Goal: Task Accomplishment & Management: Use online tool/utility

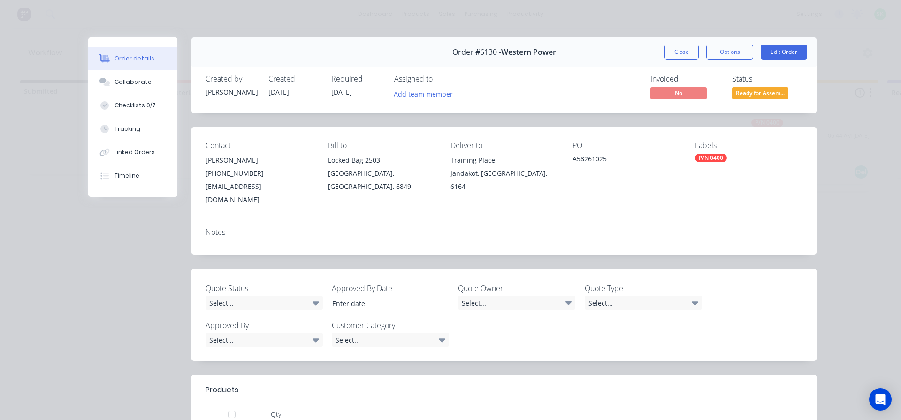
scroll to position [141, 0]
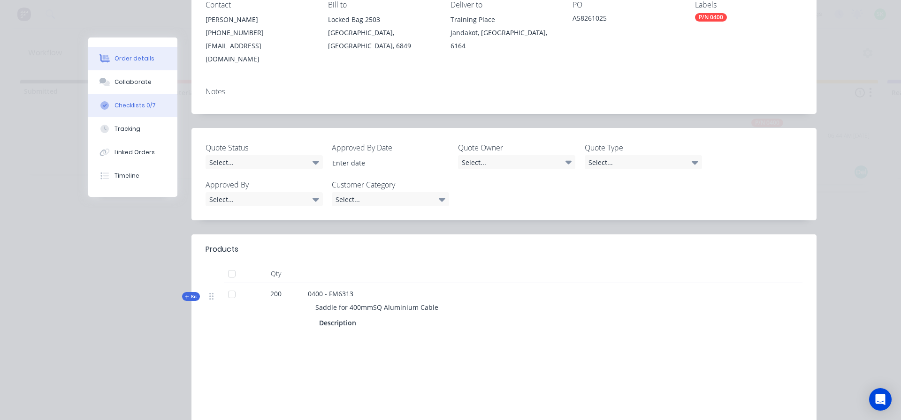
click at [132, 106] on div "Checklists 0/7" at bounding box center [134, 105] width 41 height 8
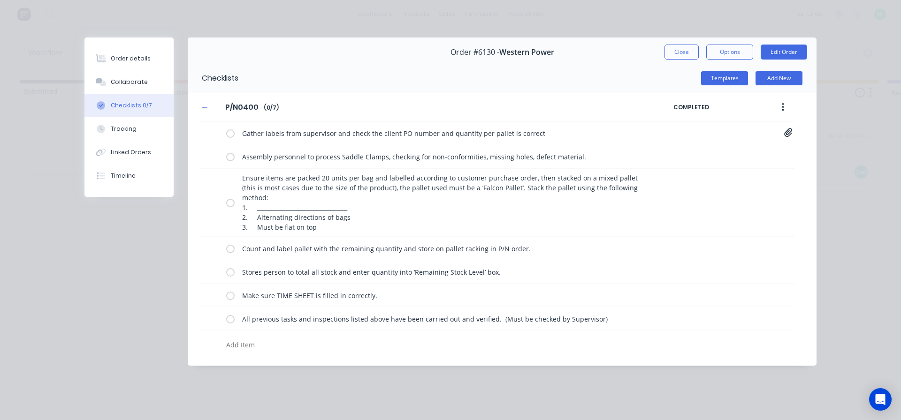
scroll to position [0, 0]
click at [127, 55] on div "Order details" at bounding box center [131, 58] width 40 height 8
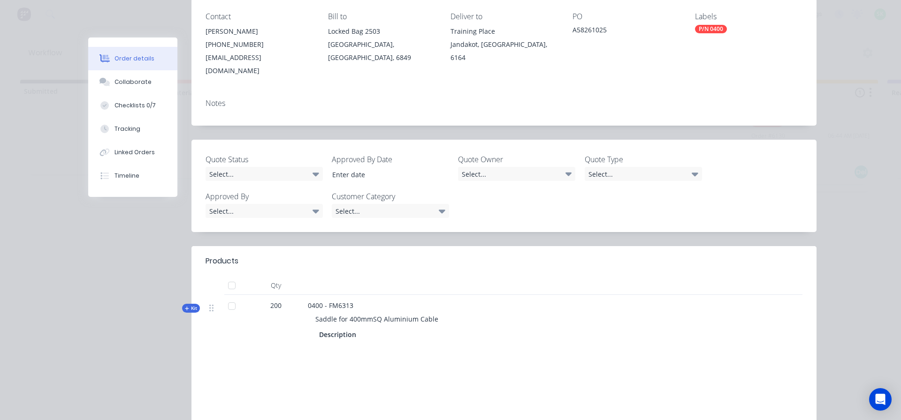
scroll to position [141, 0]
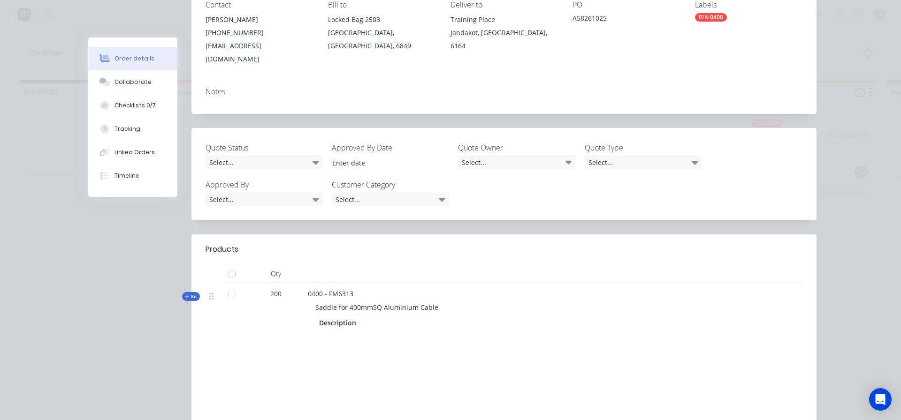
click at [138, 59] on div "Order details" at bounding box center [134, 58] width 40 height 8
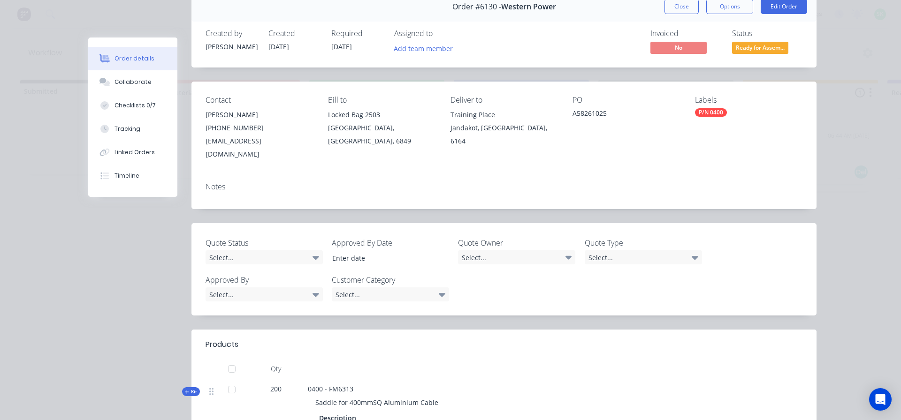
scroll to position [94, 0]
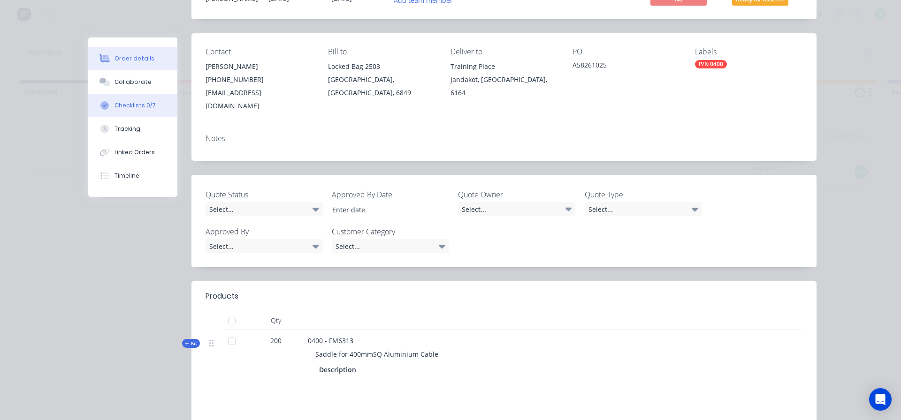
click at [136, 102] on button "Checklists 0/7" at bounding box center [132, 105] width 89 height 23
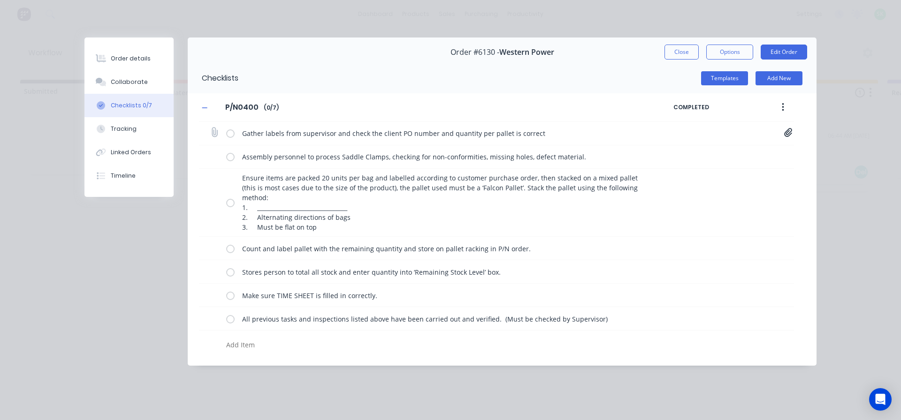
click at [230, 132] on label at bounding box center [230, 134] width 8 height 10
click at [0, 0] on input "checkbox" at bounding box center [0, 0] width 0 height 0
type textarea "x"
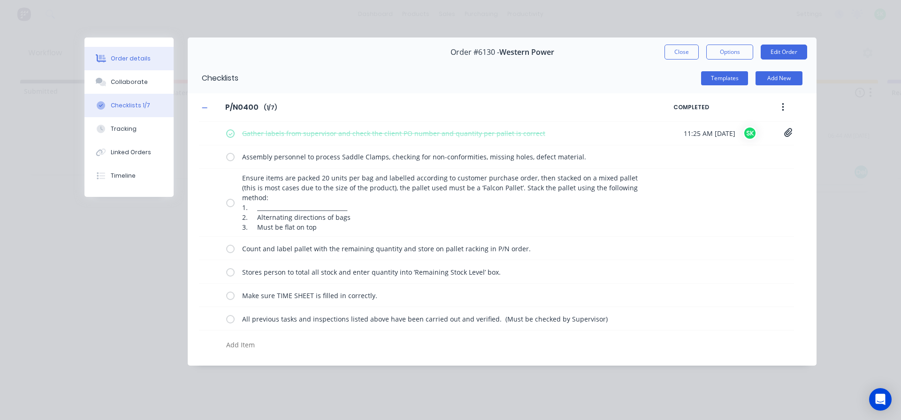
click at [116, 57] on div "Order details" at bounding box center [131, 58] width 40 height 8
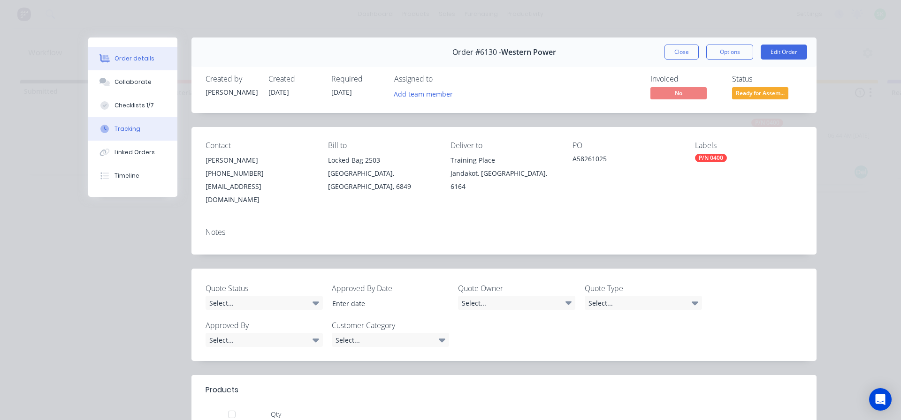
click at [114, 125] on div "Tracking" at bounding box center [127, 129] width 26 height 8
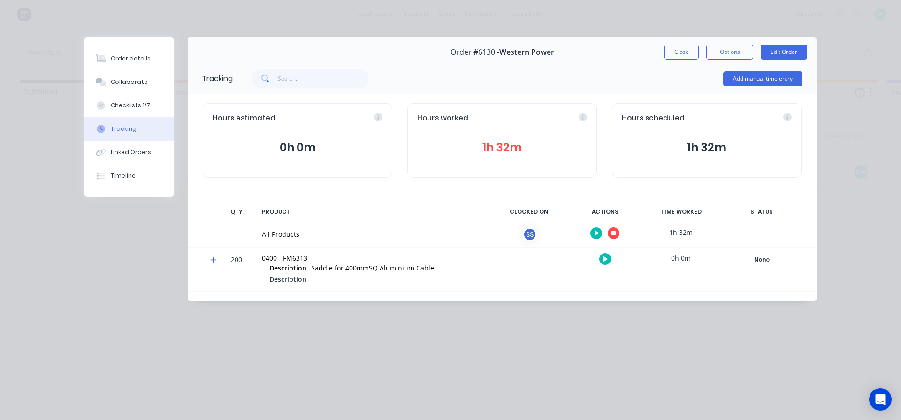
click at [615, 230] on icon "button" at bounding box center [613, 233] width 5 height 6
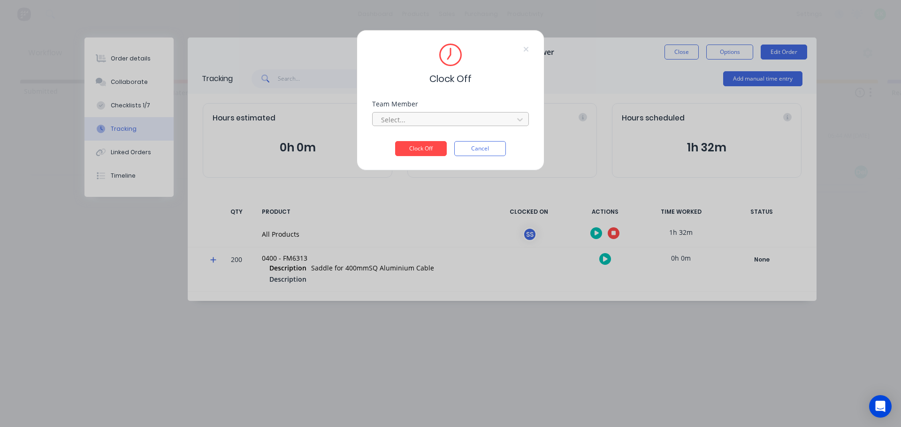
click at [475, 119] on div at bounding box center [444, 120] width 129 height 12
click at [416, 139] on div "[PERSON_NAME]" at bounding box center [450, 140] width 157 height 17
click at [418, 145] on button "Clock Off" at bounding box center [421, 148] width 52 height 15
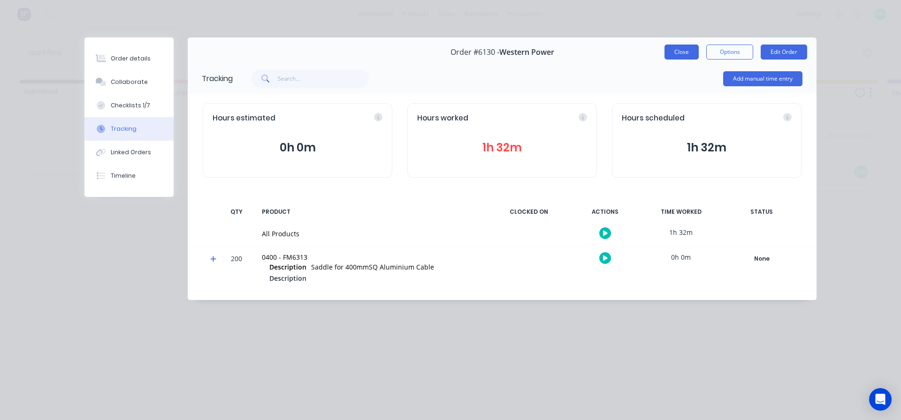
click at [682, 58] on button "Close" at bounding box center [681, 52] width 34 height 15
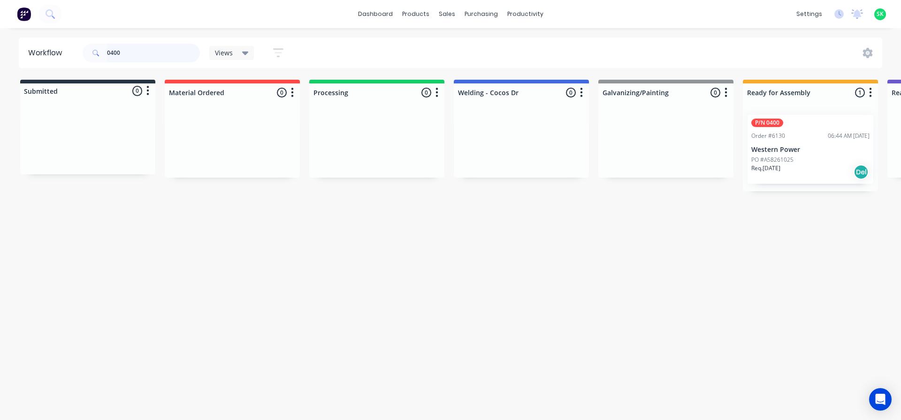
drag, startPoint x: 149, startPoint y: 54, endPoint x: 53, endPoint y: 46, distance: 96.1
click at [53, 46] on header "Workflow 0400 Views Save new view None edit Assembly (Default) edit Fabrication…" at bounding box center [451, 53] width 864 height 30
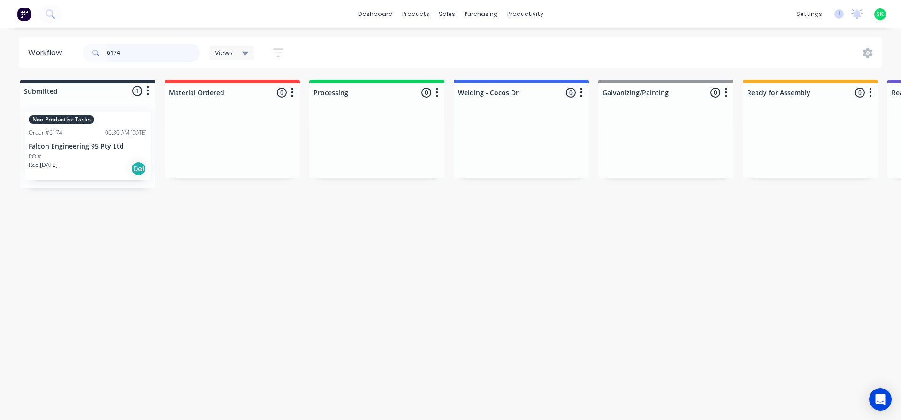
type input "6174"
click at [106, 154] on div "PO #" at bounding box center [88, 156] width 118 height 8
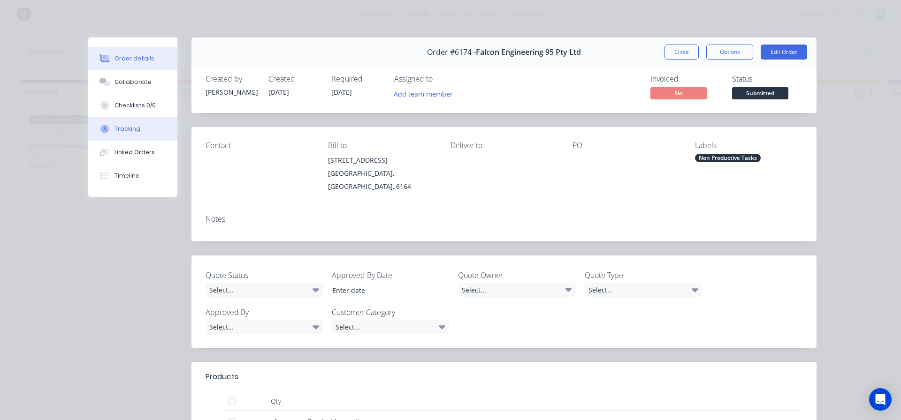
click at [117, 127] on div "Tracking" at bounding box center [127, 129] width 26 height 8
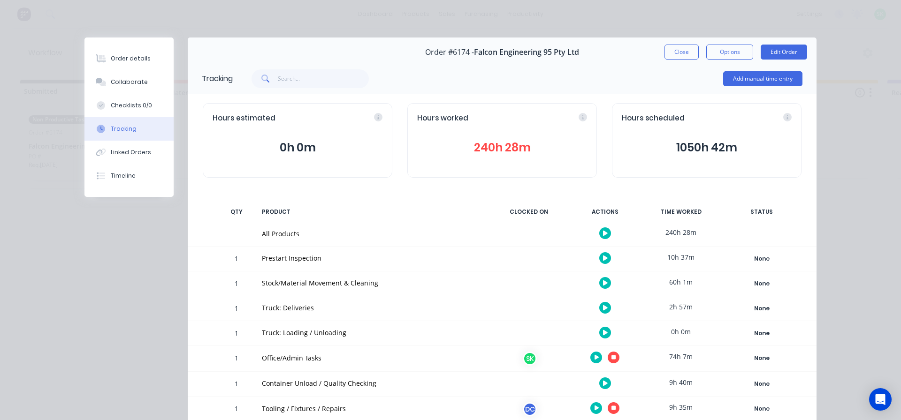
click at [604, 286] on button "button" at bounding box center [605, 283] width 12 height 12
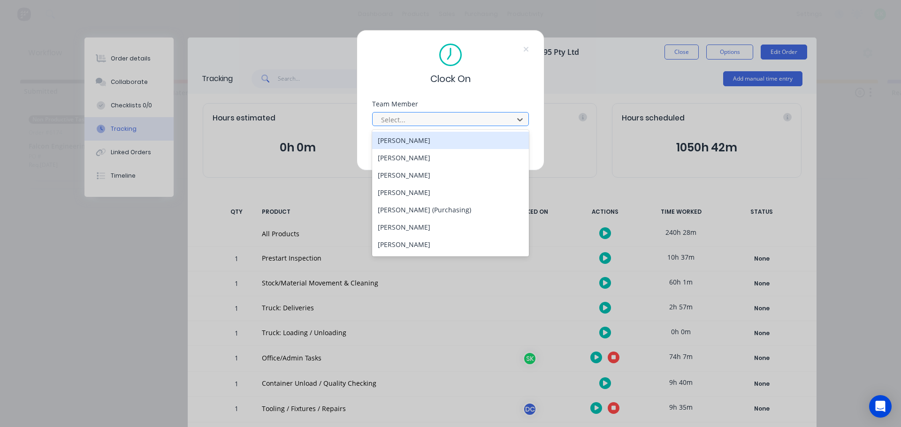
click at [494, 126] on div "Select..." at bounding box center [444, 120] width 134 height 14
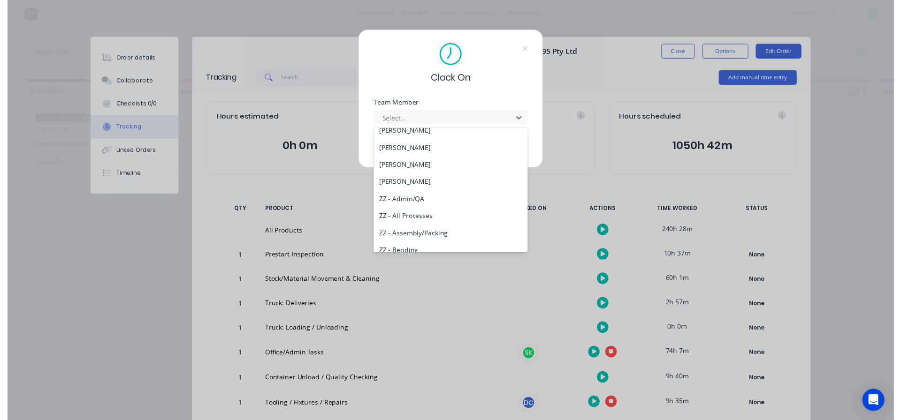
scroll to position [441, 0]
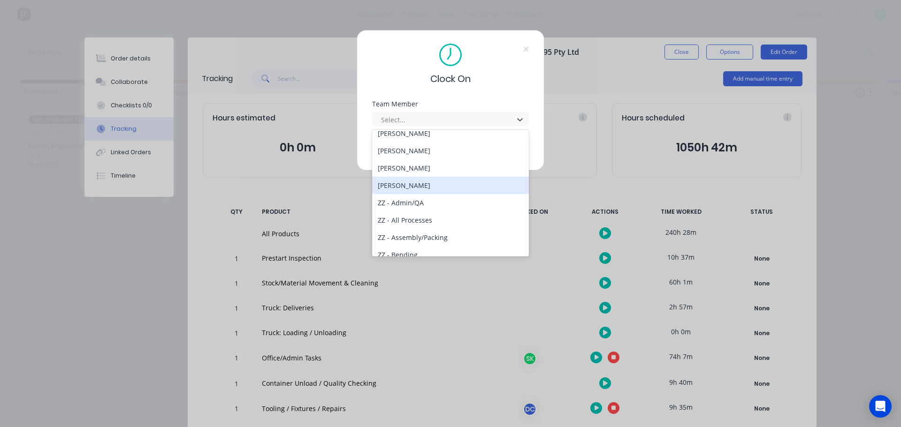
click at [398, 183] on div "[PERSON_NAME]" at bounding box center [450, 185] width 157 height 17
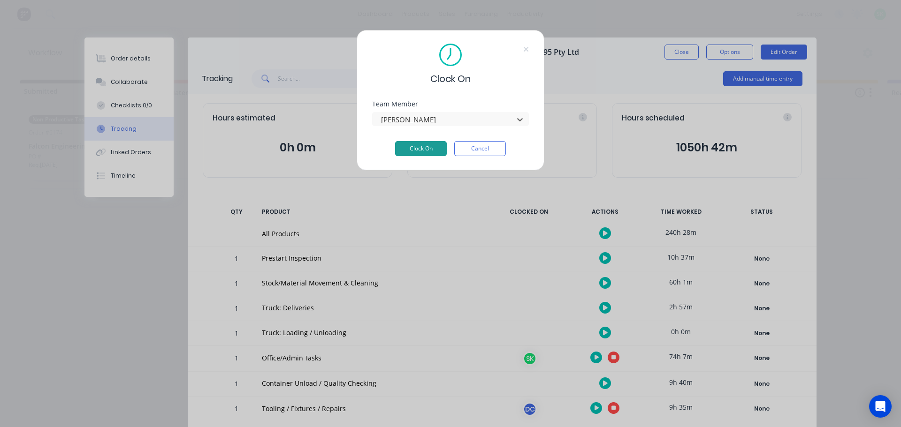
click at [408, 148] on button "Clock On" at bounding box center [421, 148] width 52 height 15
